Goal: Task Accomplishment & Management: Complete application form

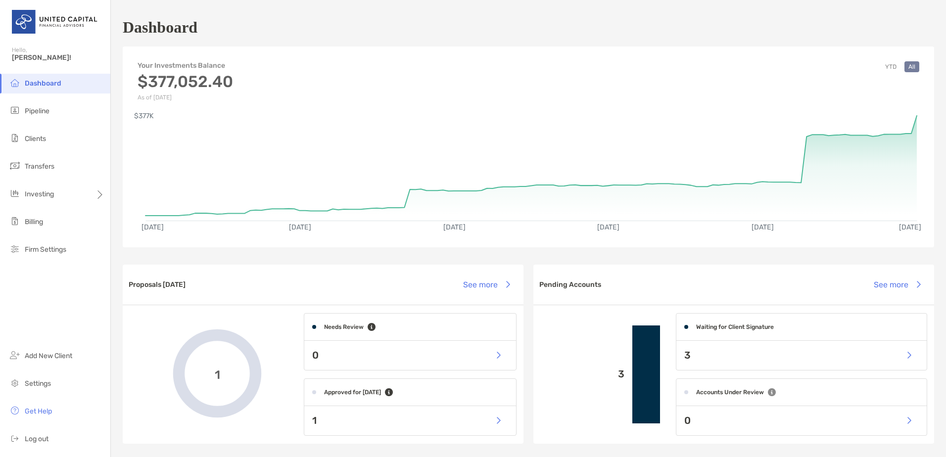
click at [51, 113] on li "Pipeline" at bounding box center [55, 111] width 110 height 20
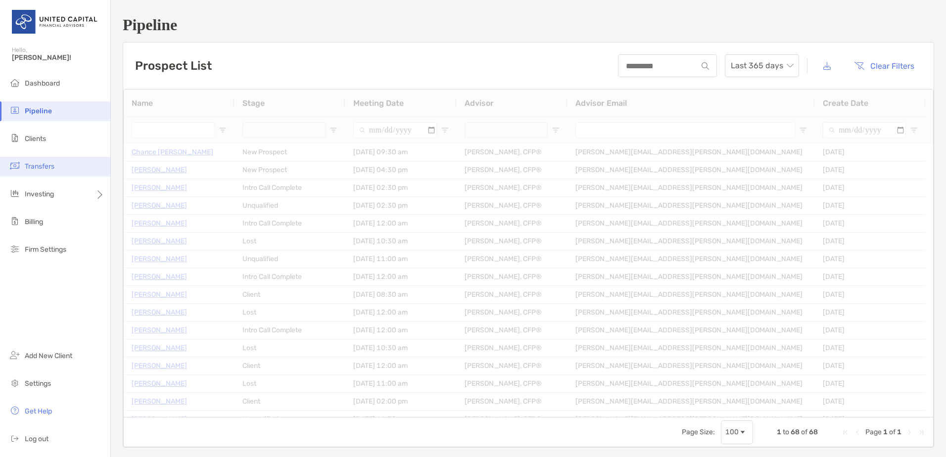
type input "**********"
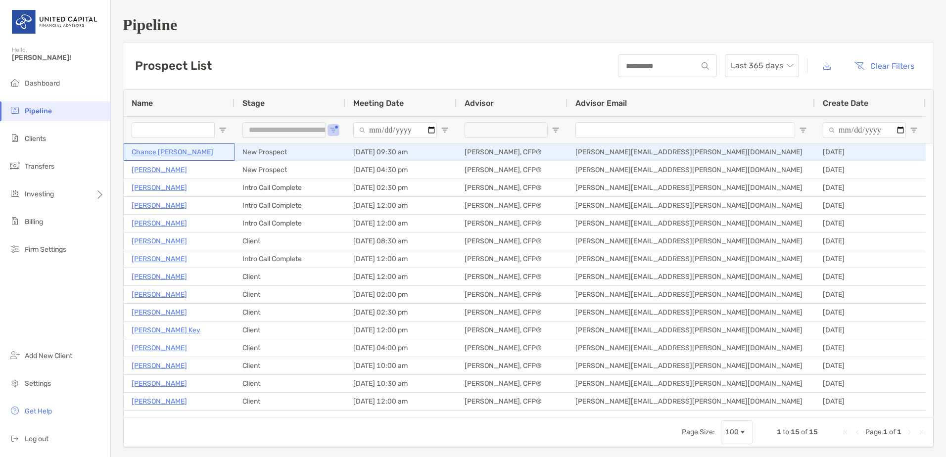
click at [162, 149] on p "Chance [PERSON_NAME]" at bounding box center [173, 152] width 82 height 12
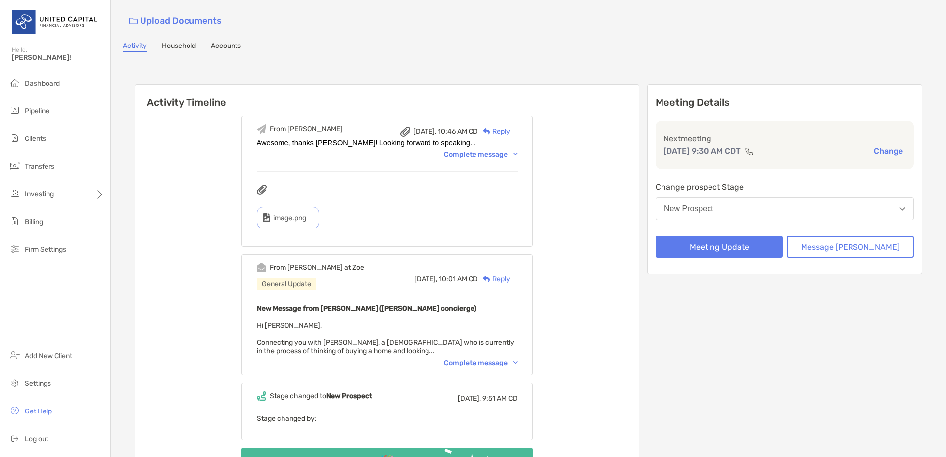
click at [506, 359] on div "Complete message" at bounding box center [481, 363] width 74 height 8
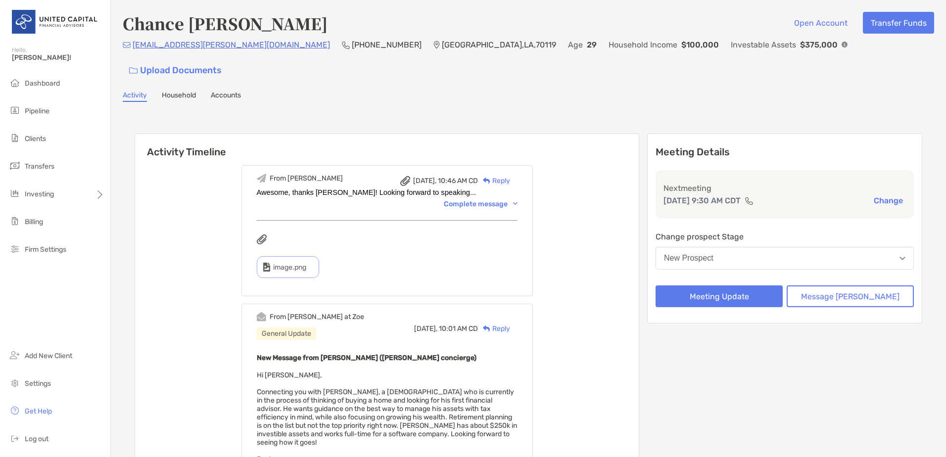
click at [744, 293] on div "Meeting Details Next meeting [DATE] 9:30 AM CDT Change Change prospect Stage Ne…" at bounding box center [784, 229] width 275 height 190
click at [746, 285] on button "Meeting Update" at bounding box center [718, 296] width 127 height 22
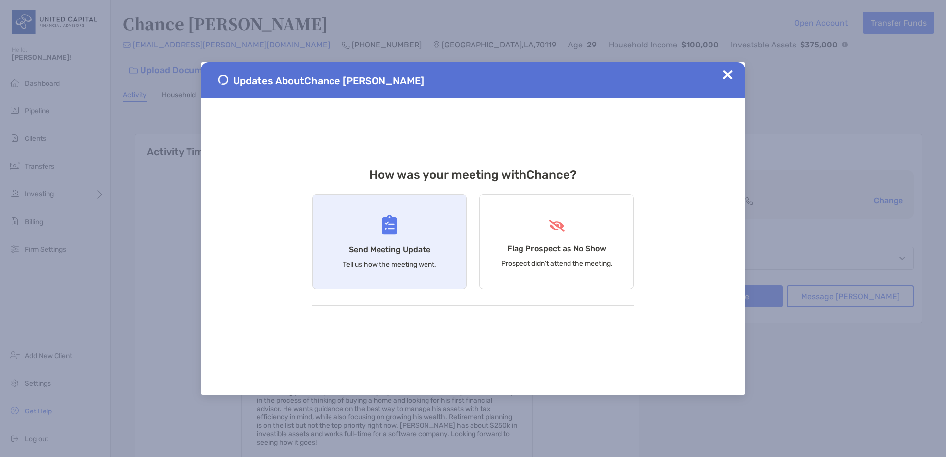
click at [394, 236] on div "Send Meeting Update Tell us how the meeting went." at bounding box center [389, 241] width 154 height 95
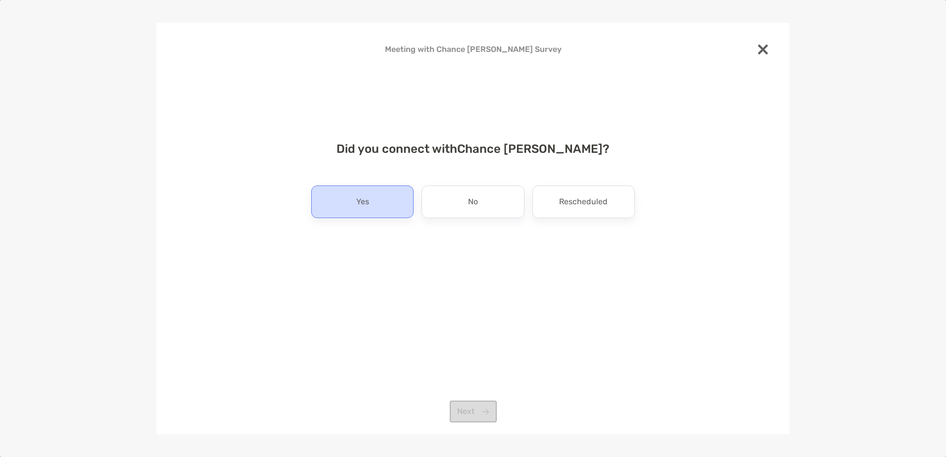
click at [394, 210] on div "Yes" at bounding box center [362, 201] width 102 height 33
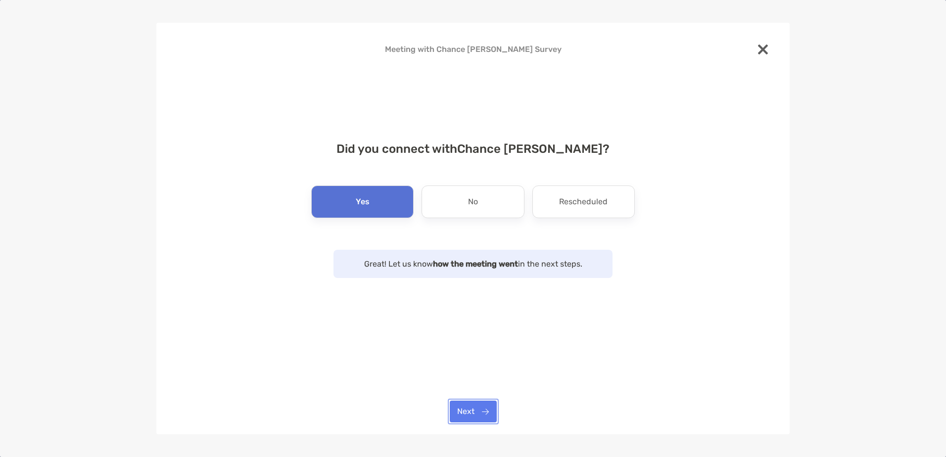
click at [489, 418] on button "Next" at bounding box center [473, 412] width 47 height 22
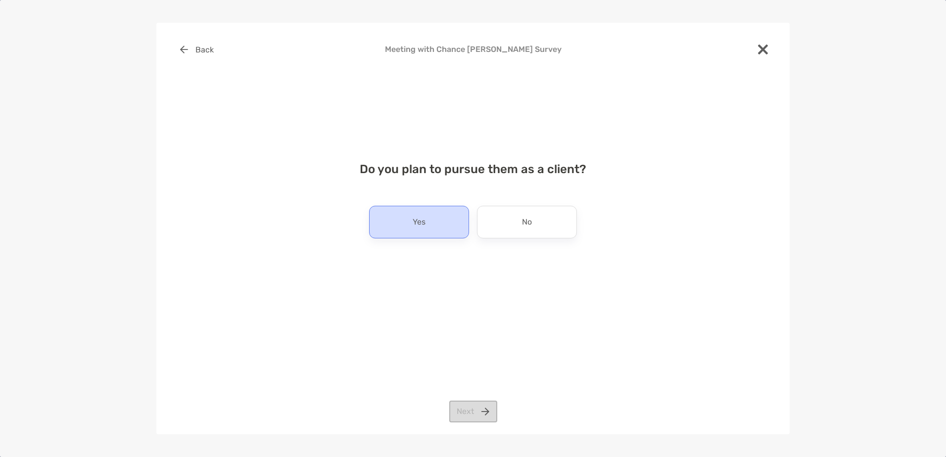
click at [435, 232] on div "Yes" at bounding box center [419, 222] width 100 height 33
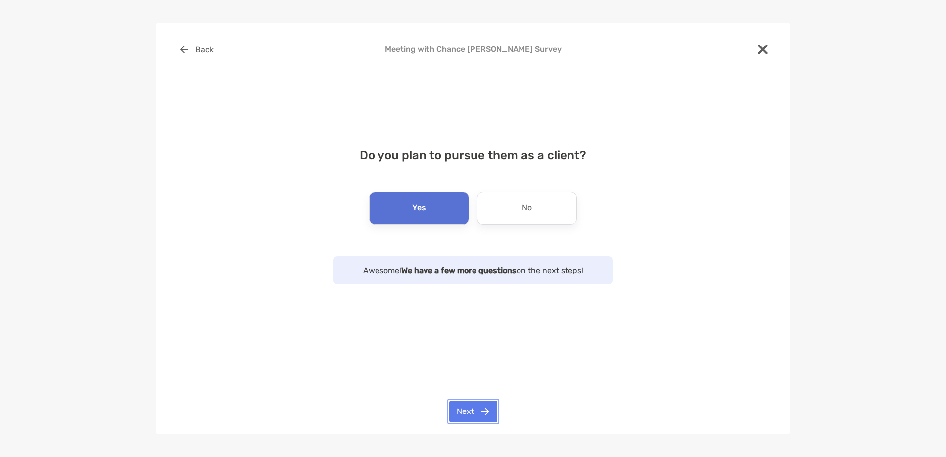
click at [478, 407] on button "Next" at bounding box center [473, 412] width 48 height 22
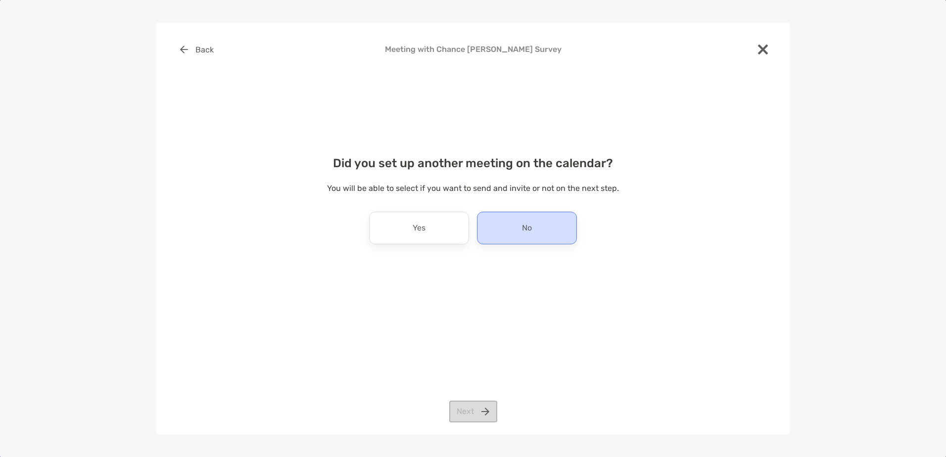
click at [529, 225] on p "No" at bounding box center [527, 228] width 10 height 16
click at [483, 402] on button "Next" at bounding box center [473, 412] width 48 height 22
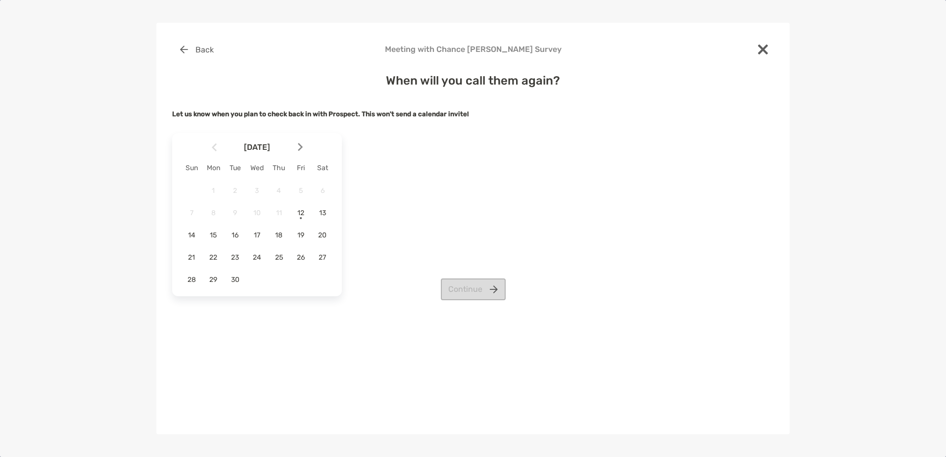
click at [300, 145] on img at bounding box center [300, 147] width 5 height 8
click at [213, 217] on div "6" at bounding box center [213, 212] width 17 height 17
click at [469, 282] on button "Continue" at bounding box center [473, 289] width 65 height 22
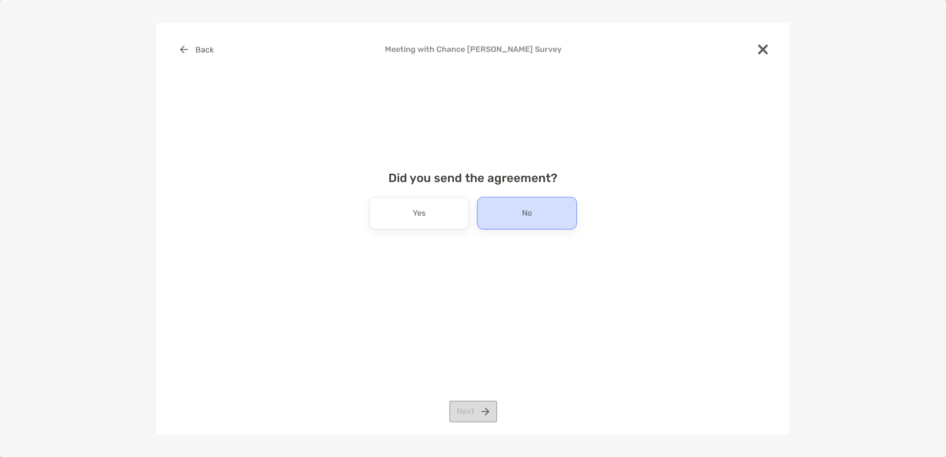
click at [498, 223] on div "No" at bounding box center [527, 213] width 100 height 33
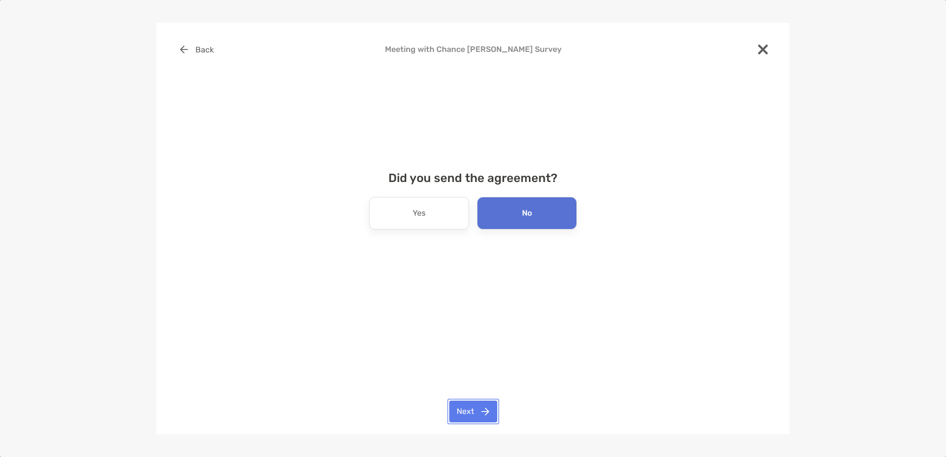
click at [474, 407] on button "Next" at bounding box center [473, 412] width 48 height 22
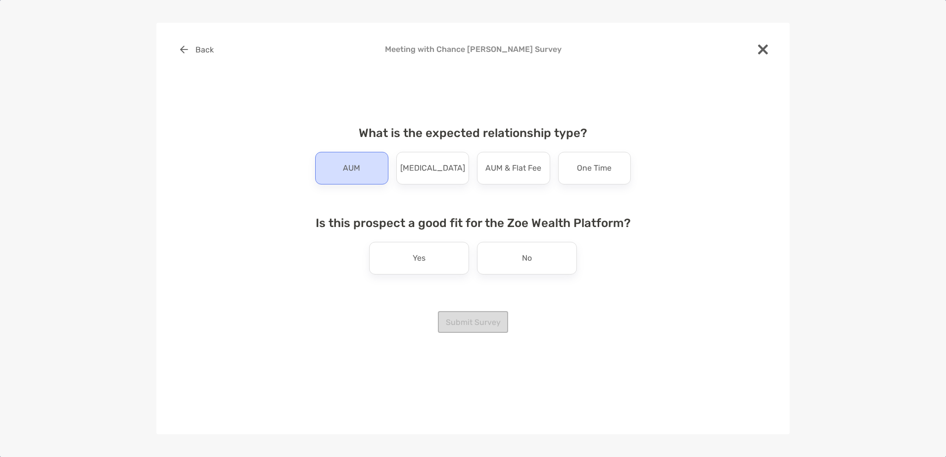
click at [355, 168] on p "AUM" at bounding box center [351, 168] width 17 height 16
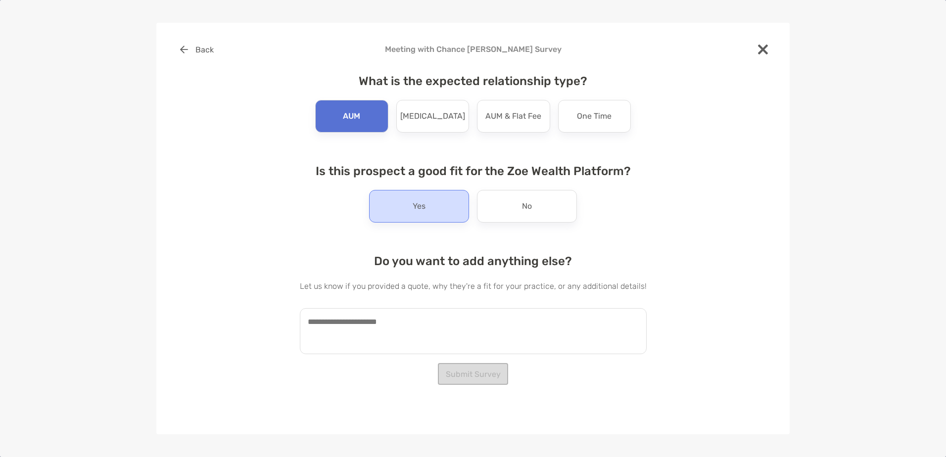
click at [431, 196] on div "Yes" at bounding box center [419, 206] width 100 height 33
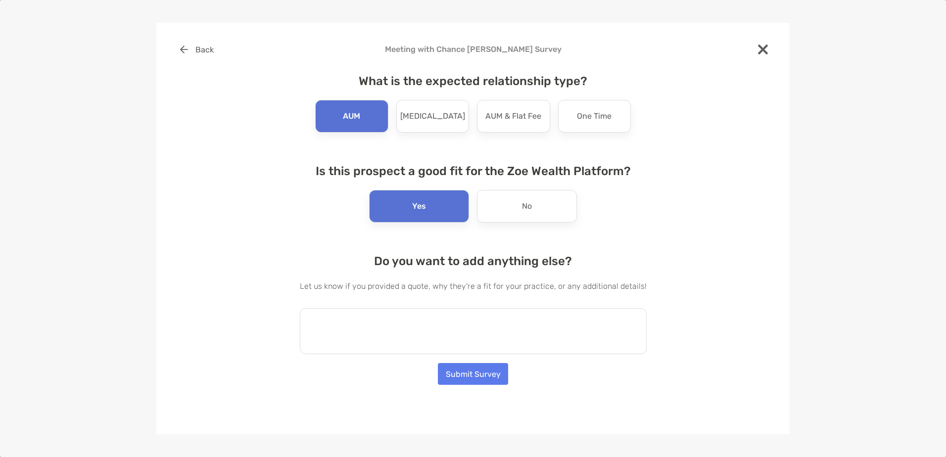
click at [445, 338] on textarea at bounding box center [473, 331] width 347 height 46
type textarea "*"
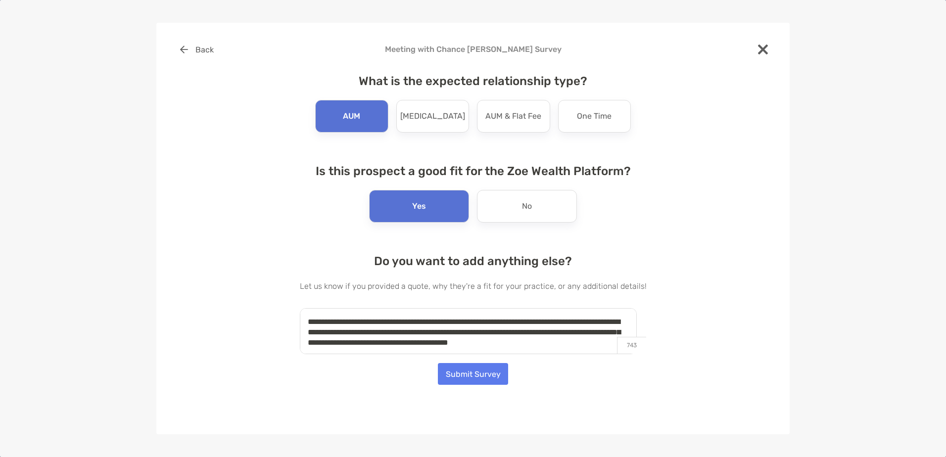
scroll to position [4, 0]
type textarea "**********"
